Goal: Task Accomplishment & Management: Complete application form

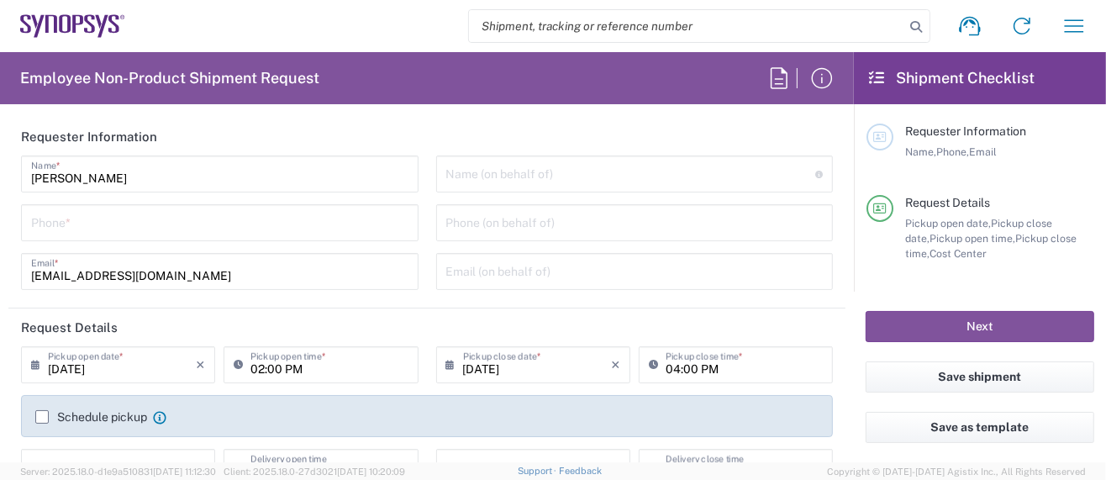
type input "Department"
type input "[GEOGRAPHIC_DATA]"
type input "US01, SG, MSIP2, R&D 510464"
type input "Delivered at Place"
type input "[US_STATE]"
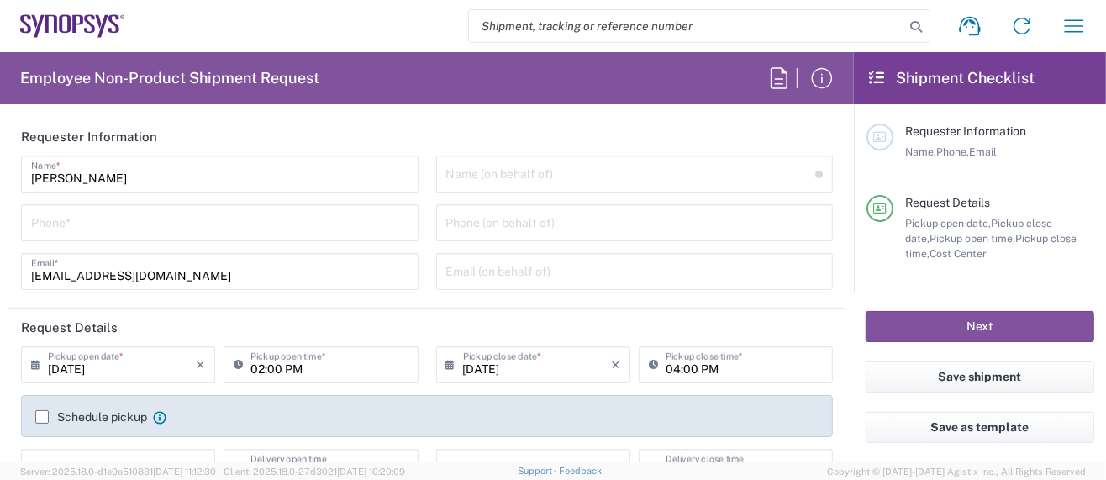
type input "[GEOGRAPHIC_DATA]"
click at [1075, 30] on icon "button" at bounding box center [1074, 26] width 27 height 27
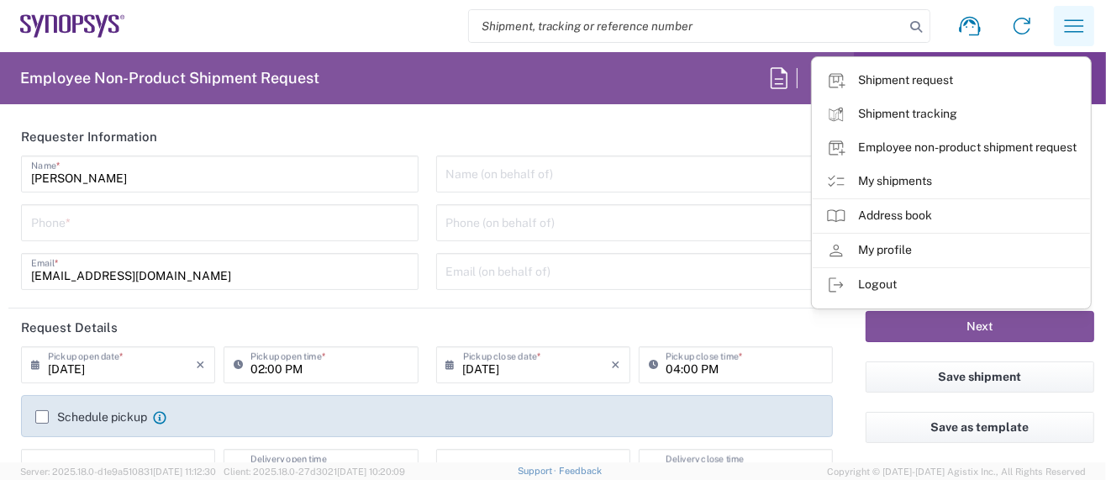
type input "Hillsboro US03"
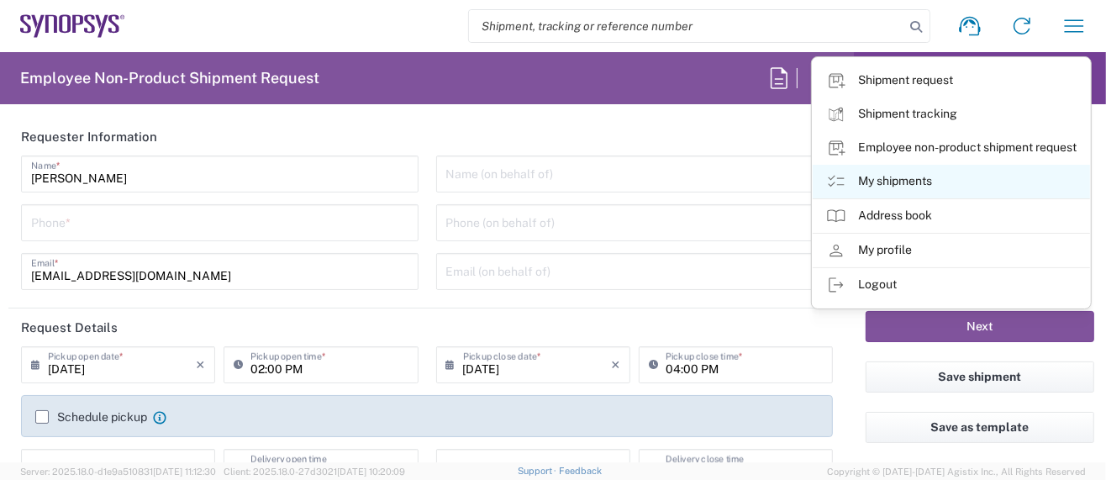
click at [913, 180] on link "My shipments" at bounding box center [951, 182] width 277 height 34
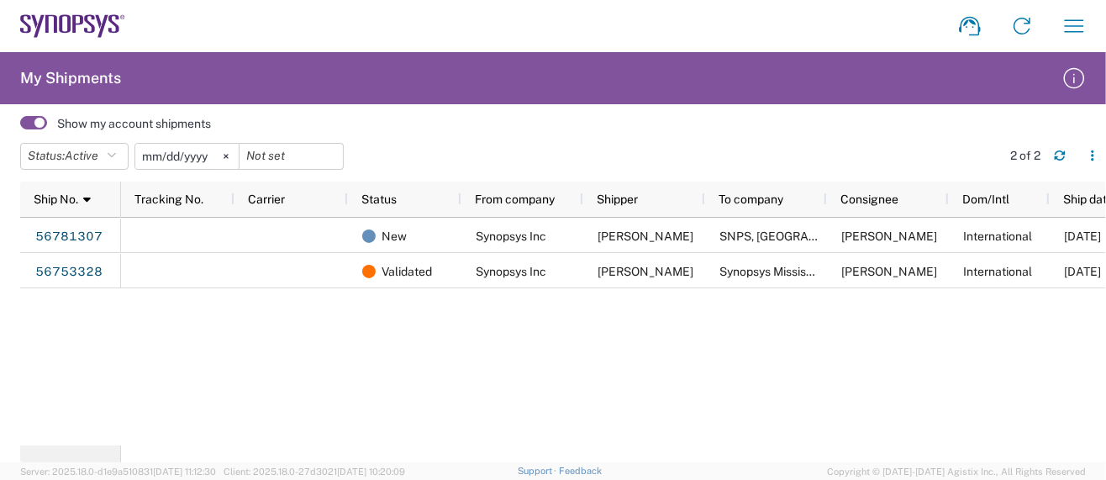
drag, startPoint x: 1020, startPoint y: 1, endPoint x: 799, endPoint y: 2, distance: 221.1
click at [799, 2] on agx-form-navbar "Shipment request Shipment tracking Employee non-product shipment request My shi…" at bounding box center [553, 26] width 1106 height 52
